Goal: Communication & Community: Ask a question

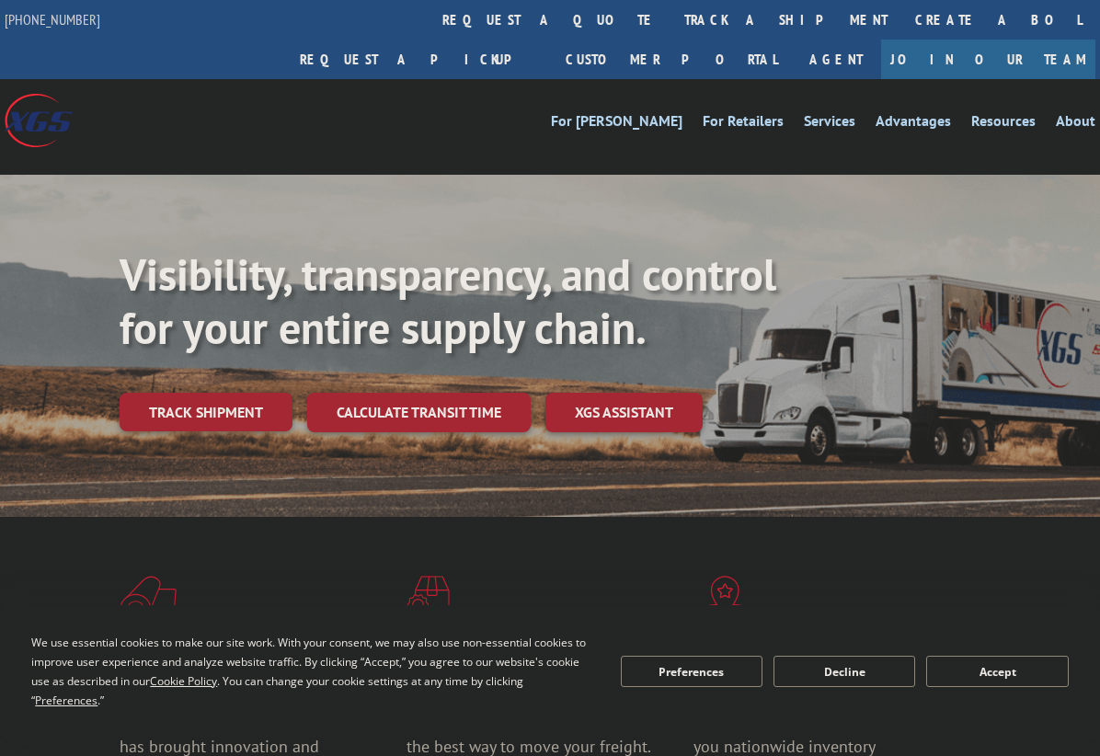
click at [1028, 675] on button "Accept" at bounding box center [997, 671] width 142 height 31
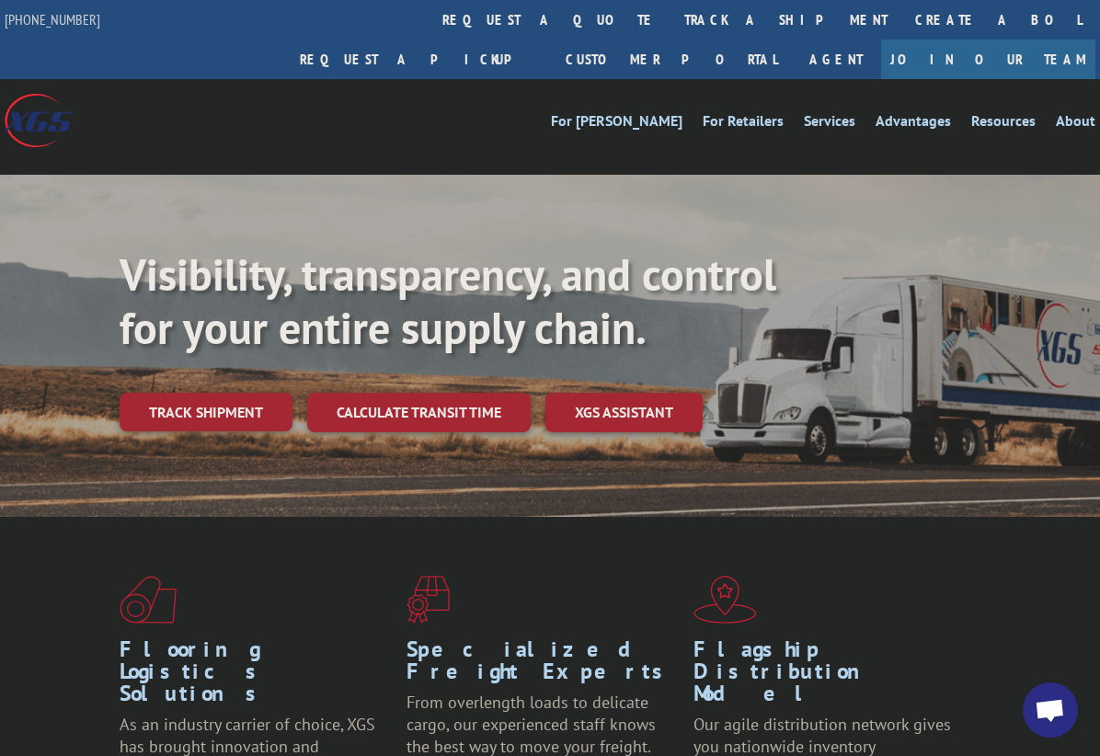
click at [1059, 708] on span "Open chat" at bounding box center [1050, 712] width 30 height 26
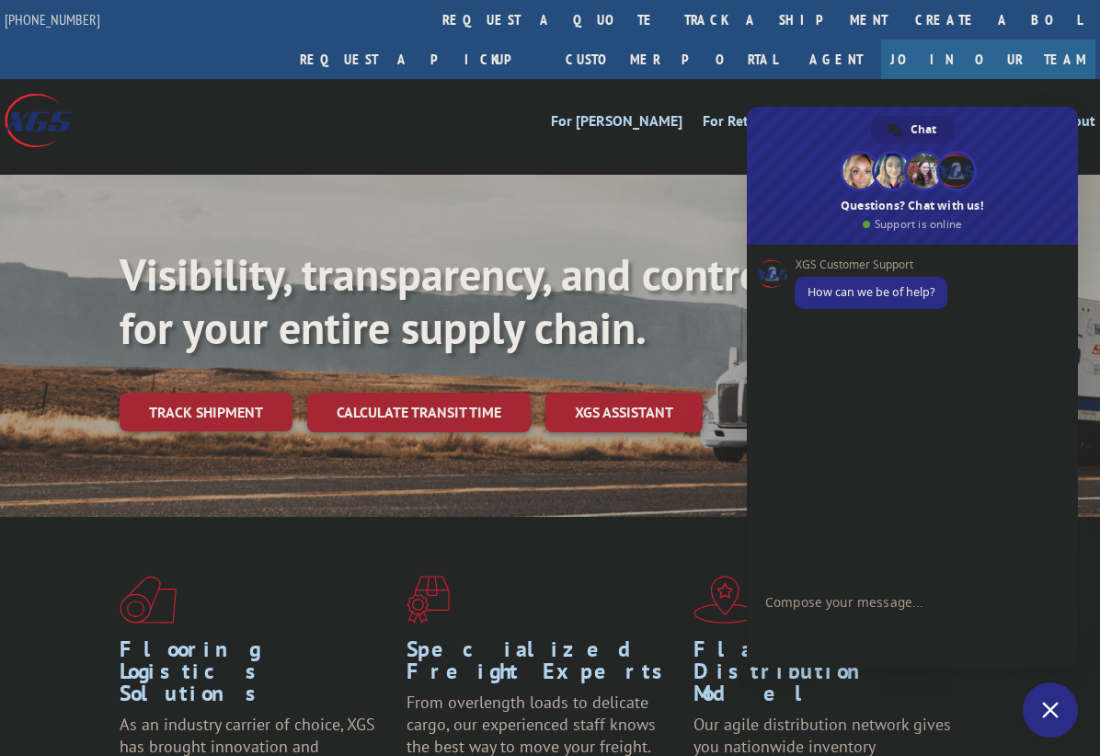
click at [842, 582] on form at bounding box center [892, 605] width 254 height 52
click at [877, 592] on form at bounding box center [892, 605] width 254 height 52
click at [857, 591] on form at bounding box center [892, 605] width 254 height 52
click at [862, 598] on textarea "Compose your message..." at bounding box center [892, 610] width 254 height 33
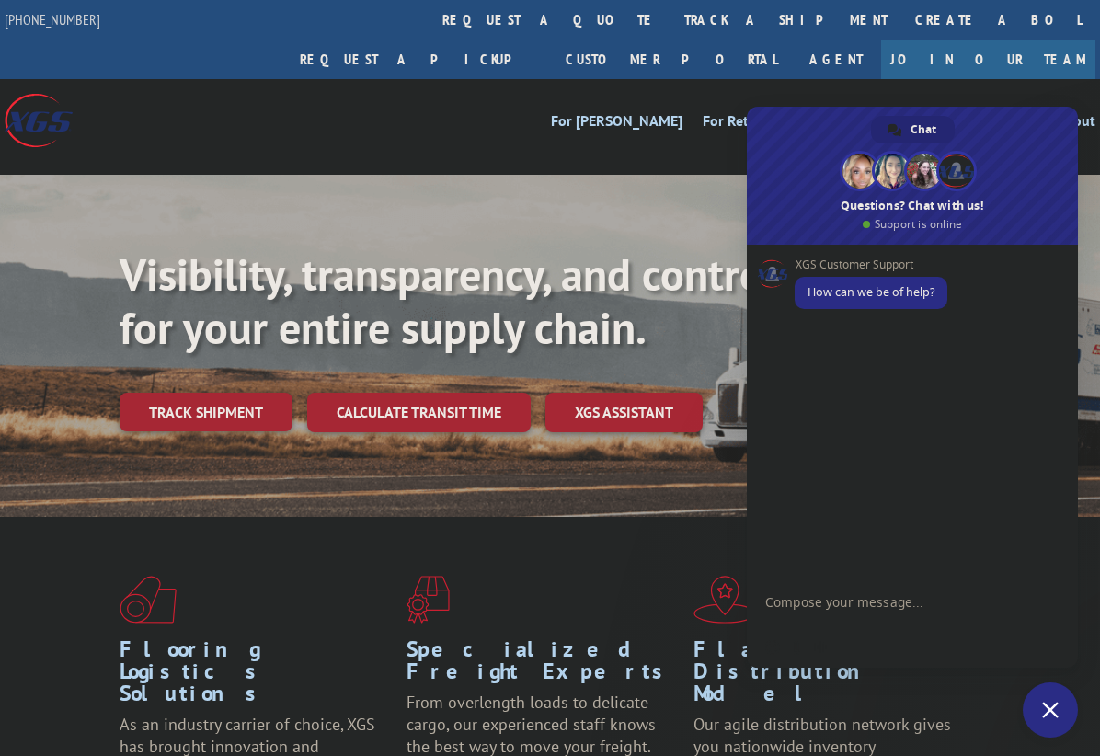
click at [972, 593] on form at bounding box center [892, 605] width 254 height 52
click at [944, 604] on textarea "Compose your message..." at bounding box center [892, 610] width 254 height 33
paste textarea "529648353"
type textarea "Hi, can you help me checking load 529648353"
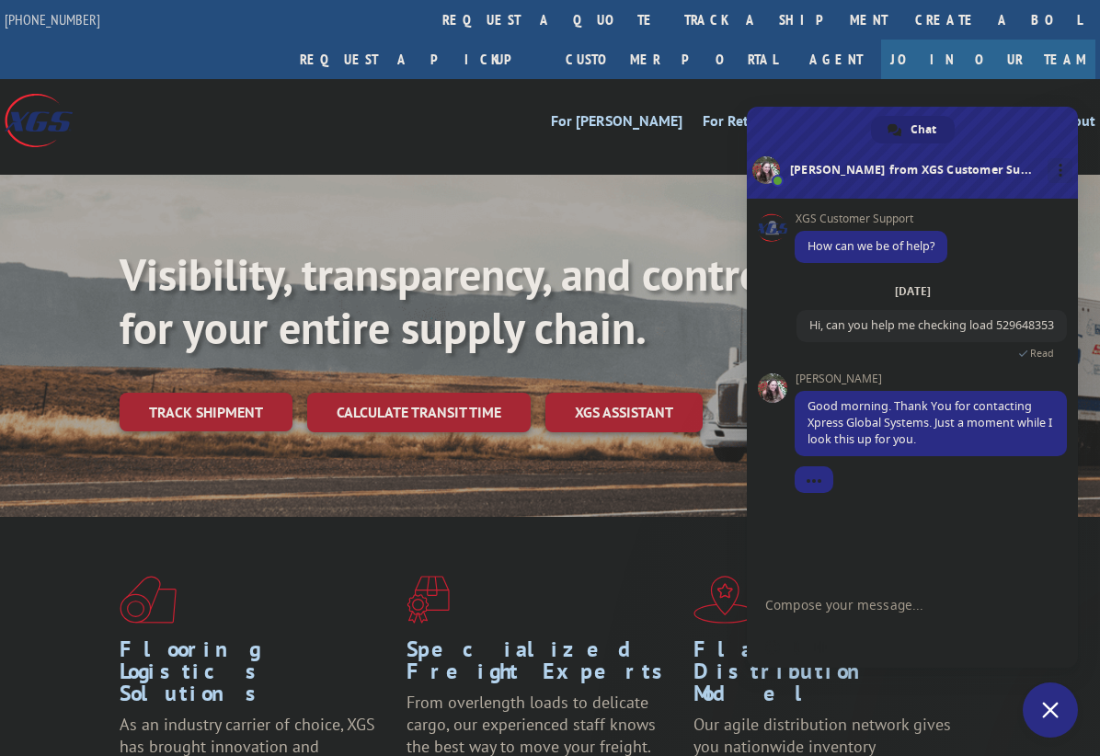
click at [888, 610] on textarea "Compose your message..." at bounding box center [892, 605] width 254 height 17
click at [815, 608] on textarea "Compose your message..." at bounding box center [892, 605] width 254 height 17
type textarea "Its for pickup"
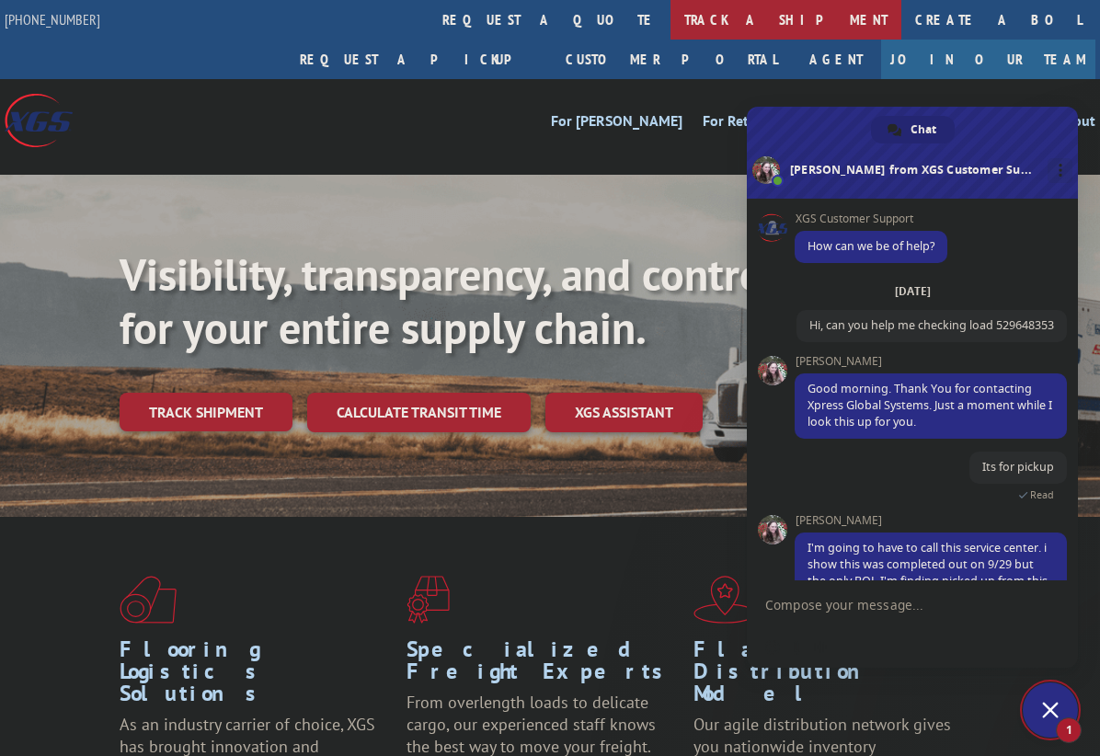
scroll to position [71, 0]
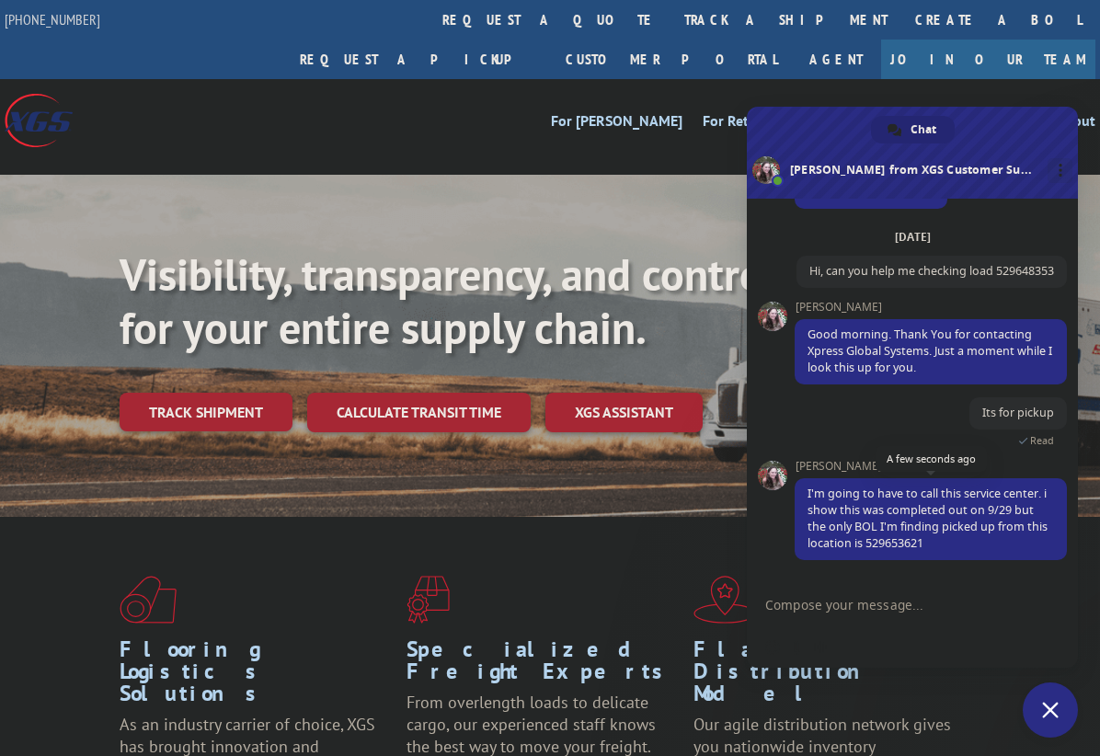
click at [982, 533] on span "I'm going to have to call this service center. i show this was completed out on…" at bounding box center [928, 518] width 240 height 65
click at [973, 537] on span "I'm going to have to call this service center. i show this was completed out on…" at bounding box center [928, 518] width 240 height 65
drag, startPoint x: 992, startPoint y: 542, endPoint x: 920, endPoint y: 553, distance: 73.5
click at [920, 553] on span "I'm going to have to call this service center. i show this was completed out on…" at bounding box center [931, 519] width 272 height 82
copy span "529653621"
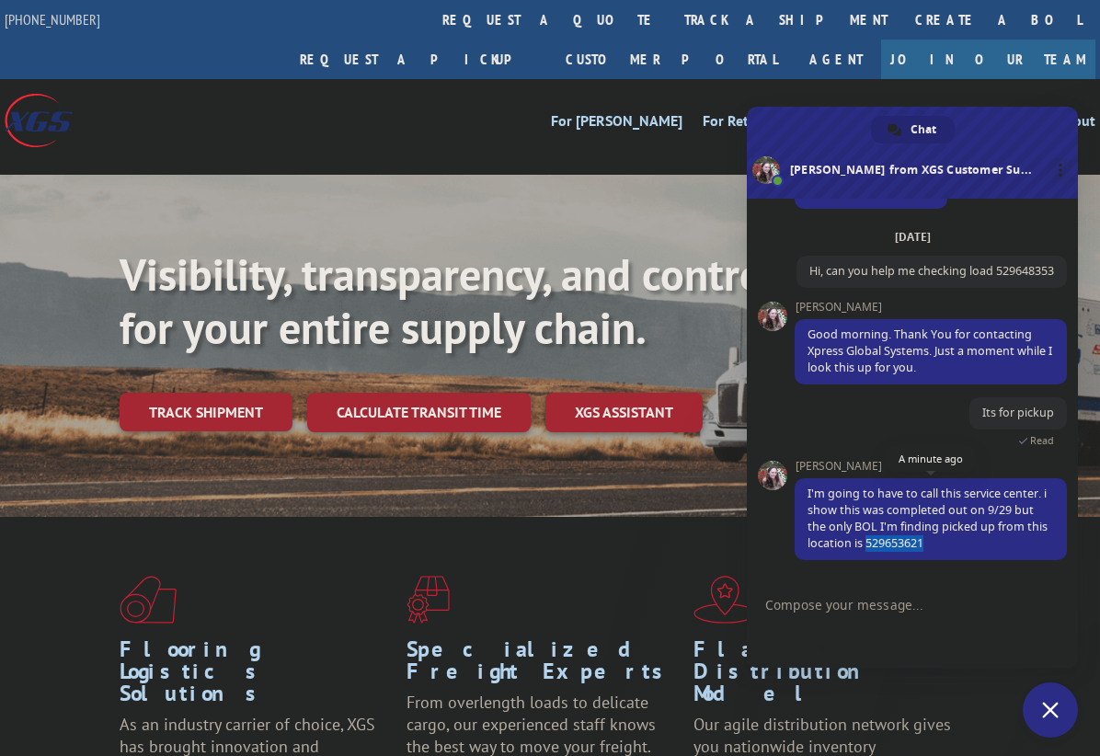
click at [983, 548] on span "I'm going to have to call this service center. i show this was completed out on…" at bounding box center [931, 519] width 272 height 82
drag, startPoint x: 990, startPoint y: 543, endPoint x: 918, endPoint y: 542, distance: 71.8
click at [918, 542] on span "I'm going to have to call this service center. i show this was completed out on…" at bounding box center [931, 519] width 272 height 82
copy span "529653621"
click at [888, 614] on form at bounding box center [892, 606] width 254 height 50
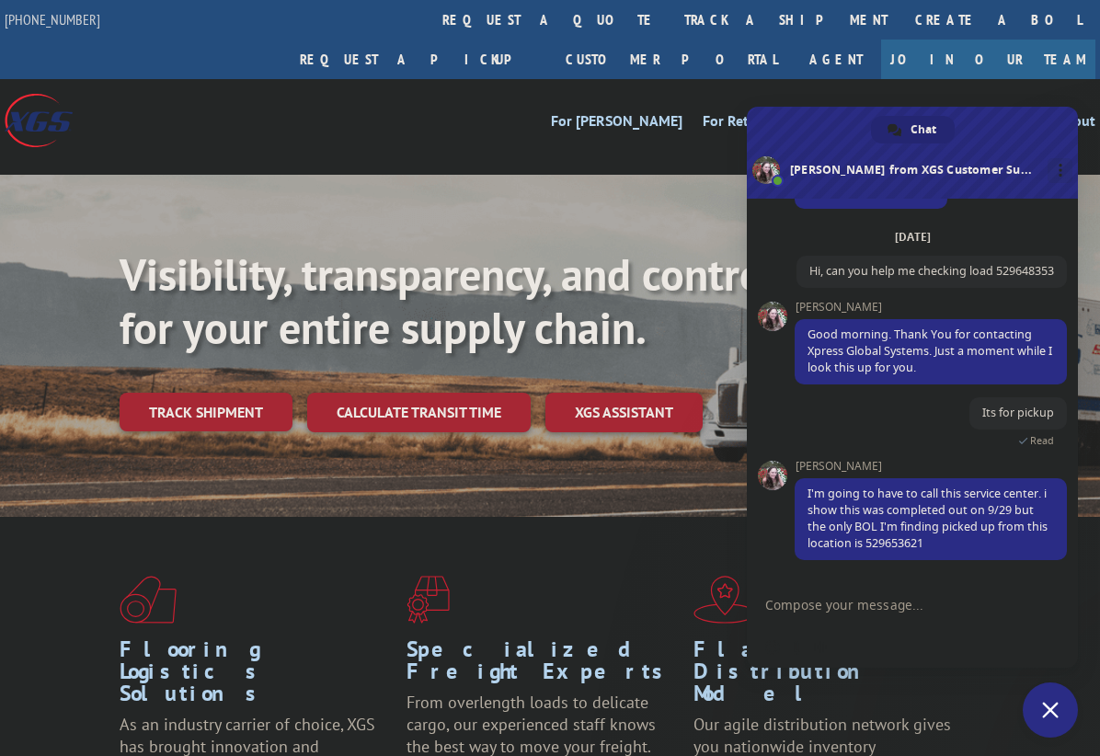
click at [876, 608] on textarea "Compose your message..." at bounding box center [892, 605] width 254 height 17
type textarea "Thank you"
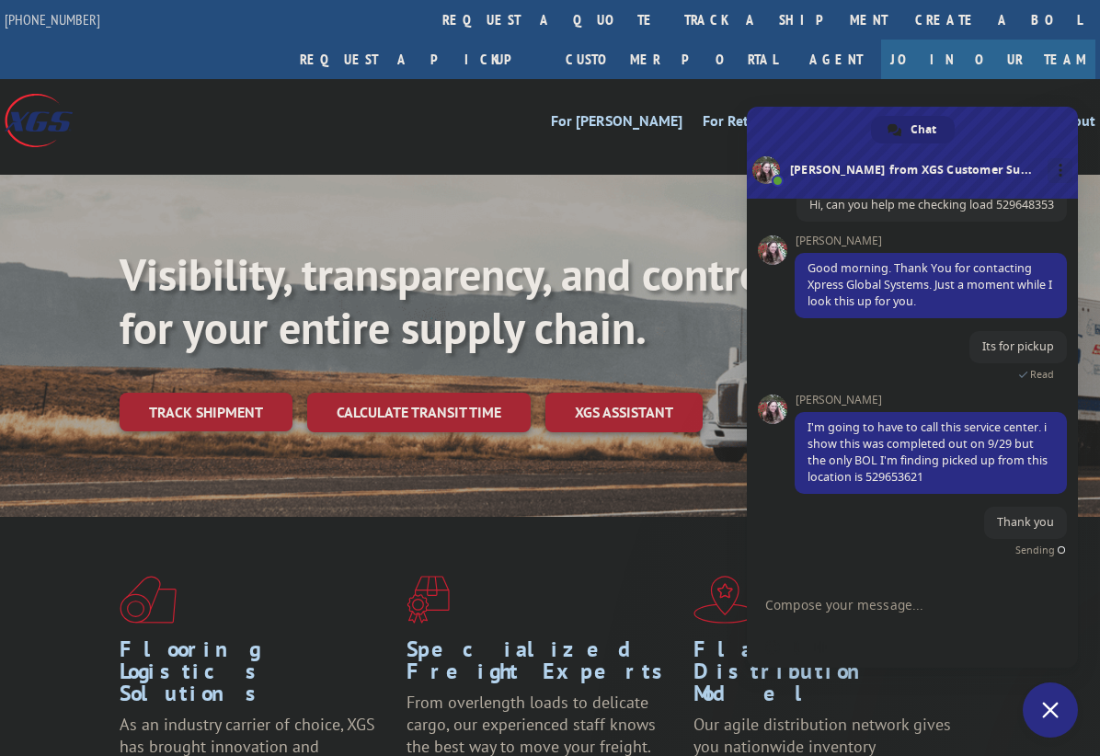
scroll to position [116, 0]
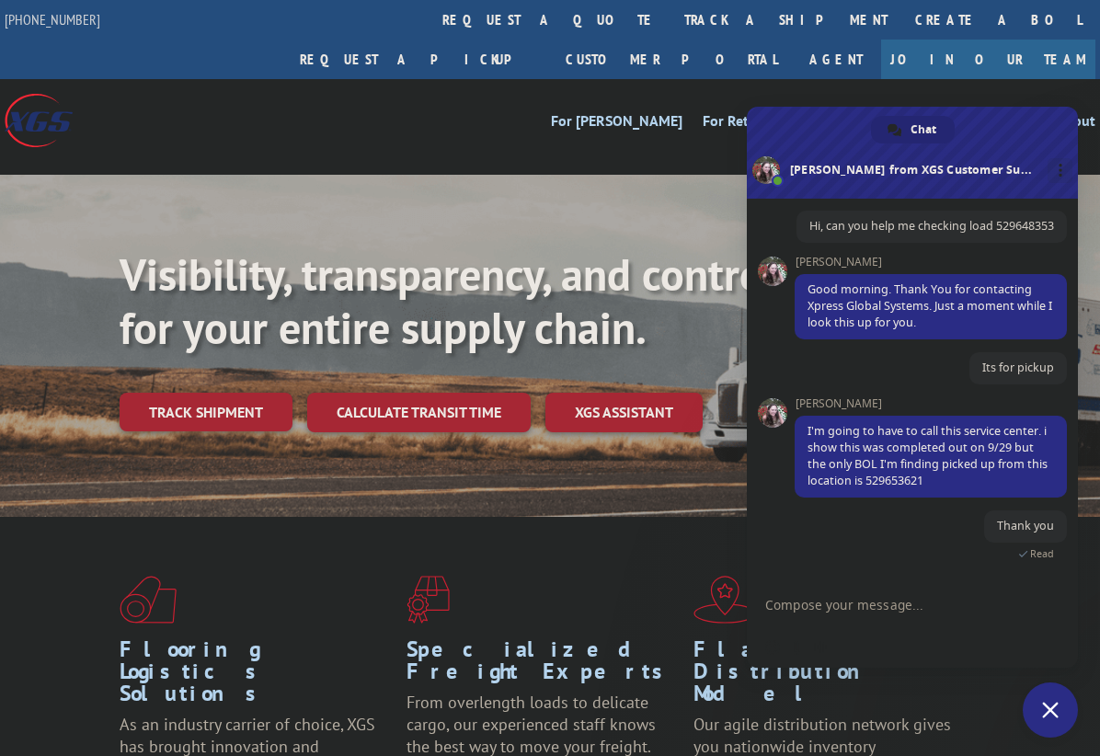
click at [919, 616] on form at bounding box center [892, 606] width 254 height 50
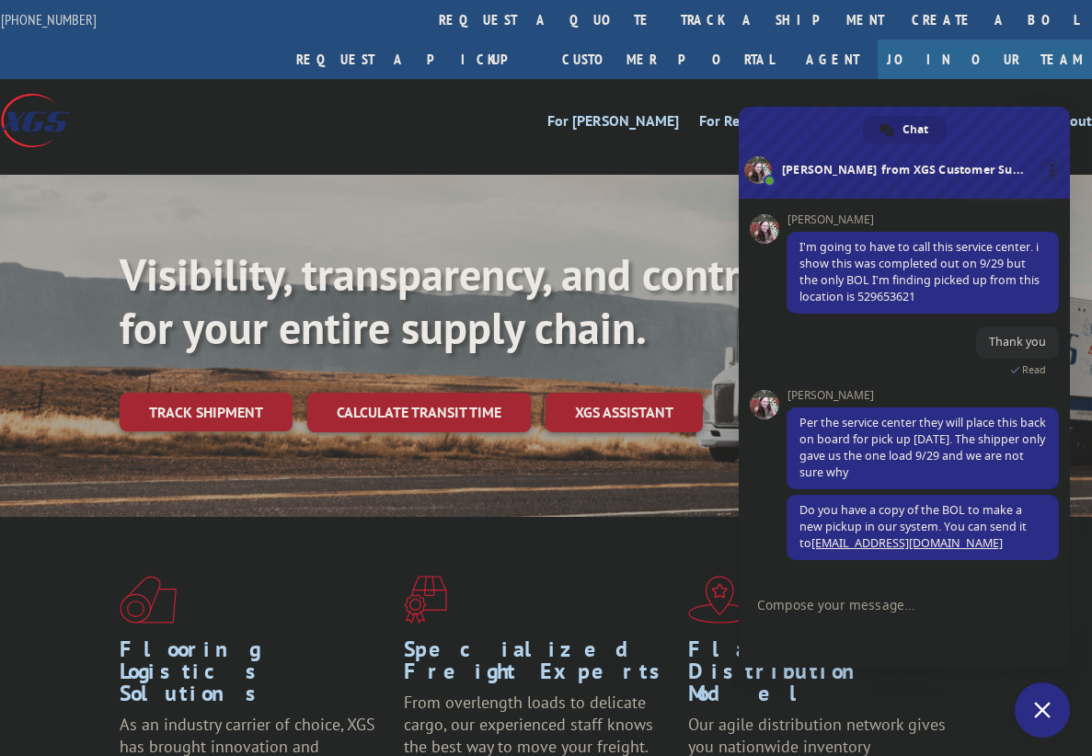
scroll to position [300, 0]
